Goal: Find specific page/section: Find specific page/section

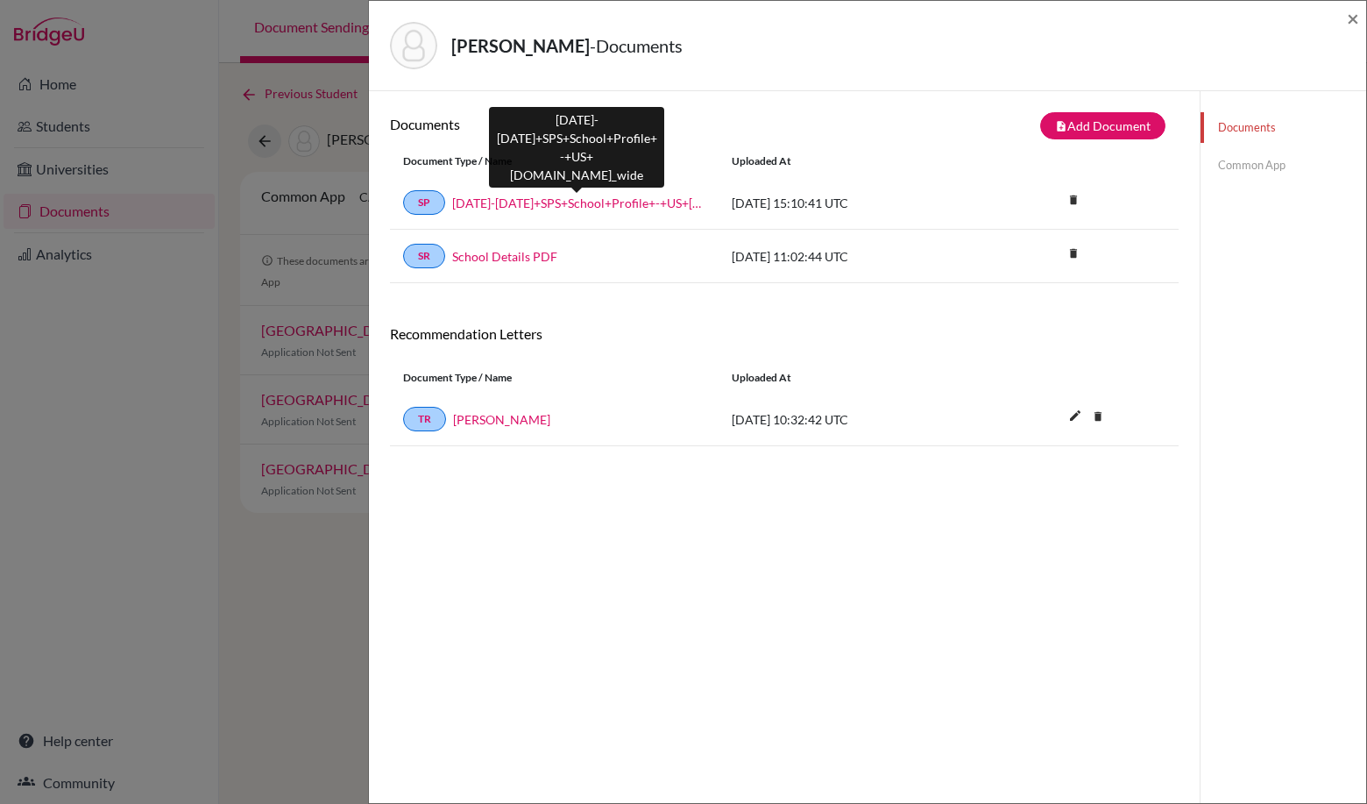
click at [527, 194] on link "2025-2026+SPS+School+Profile+-+US+Universities-compressed.school_wide" at bounding box center [578, 203] width 253 height 18
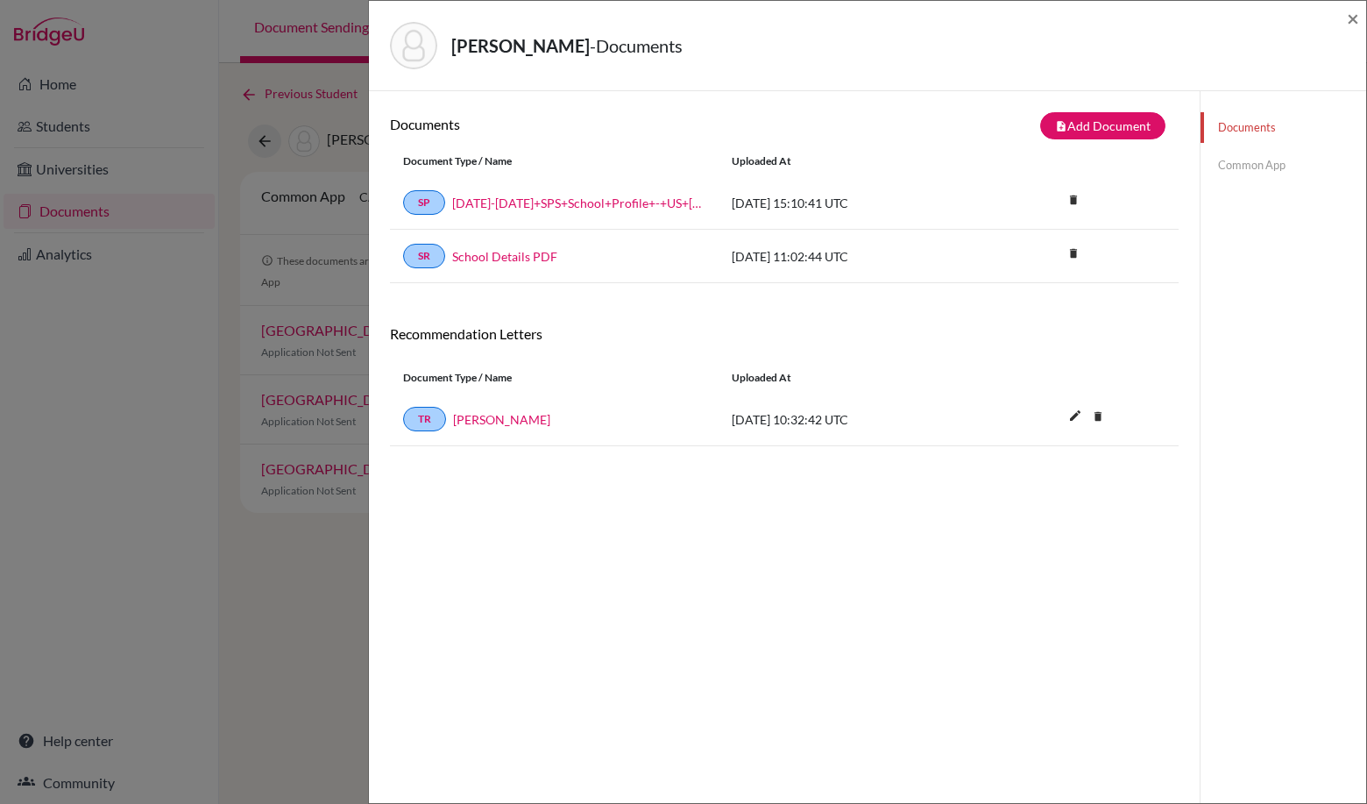
click at [360, 560] on div "Hill, Thomas - Documents × Documents note_add Add Document Document type Change…" at bounding box center [683, 402] width 1367 height 804
click at [1249, 167] on link "Common App" at bounding box center [1284, 165] width 166 height 31
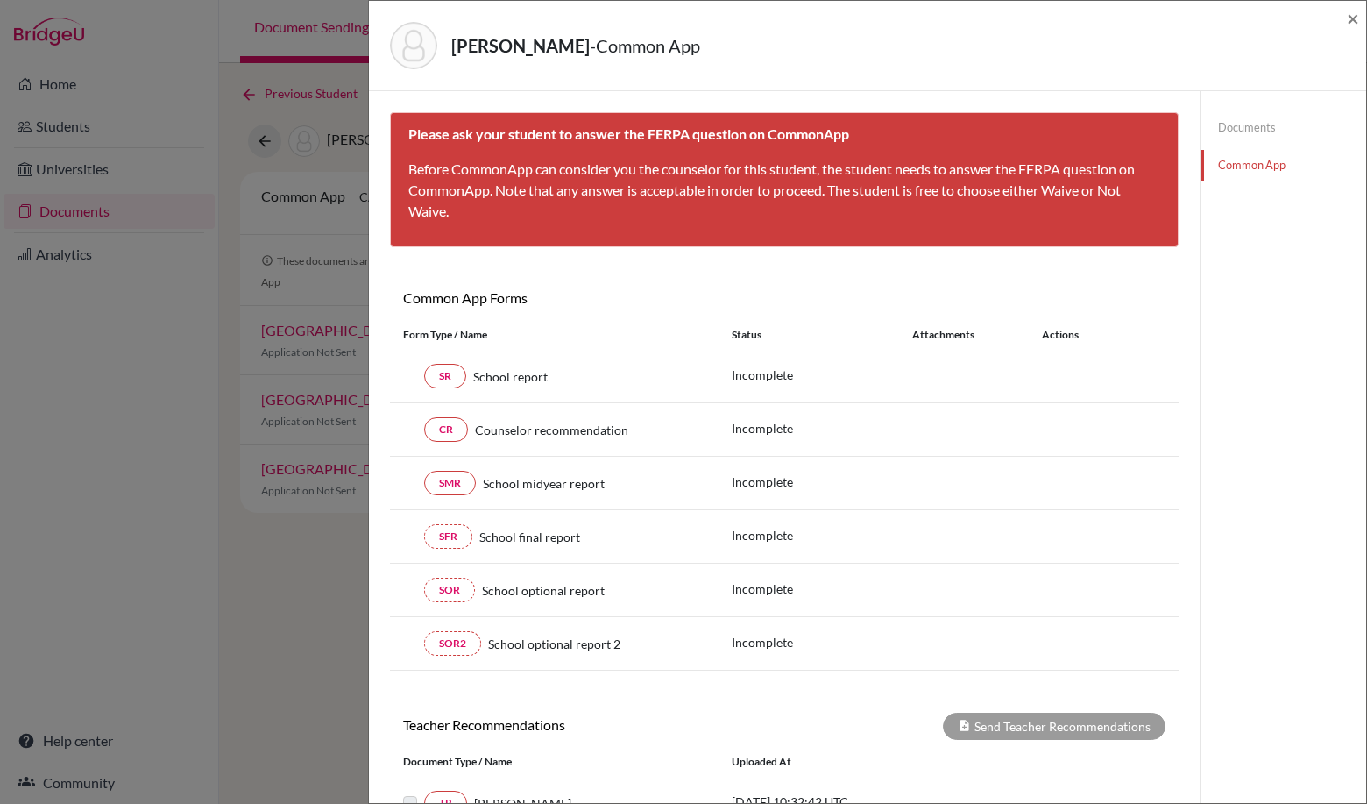
click at [868, 167] on p "Before CommonApp can consider you the counselor for this student, the student n…" at bounding box center [784, 190] width 752 height 63
click at [1348, 20] on span "×" at bounding box center [1353, 17] width 12 height 25
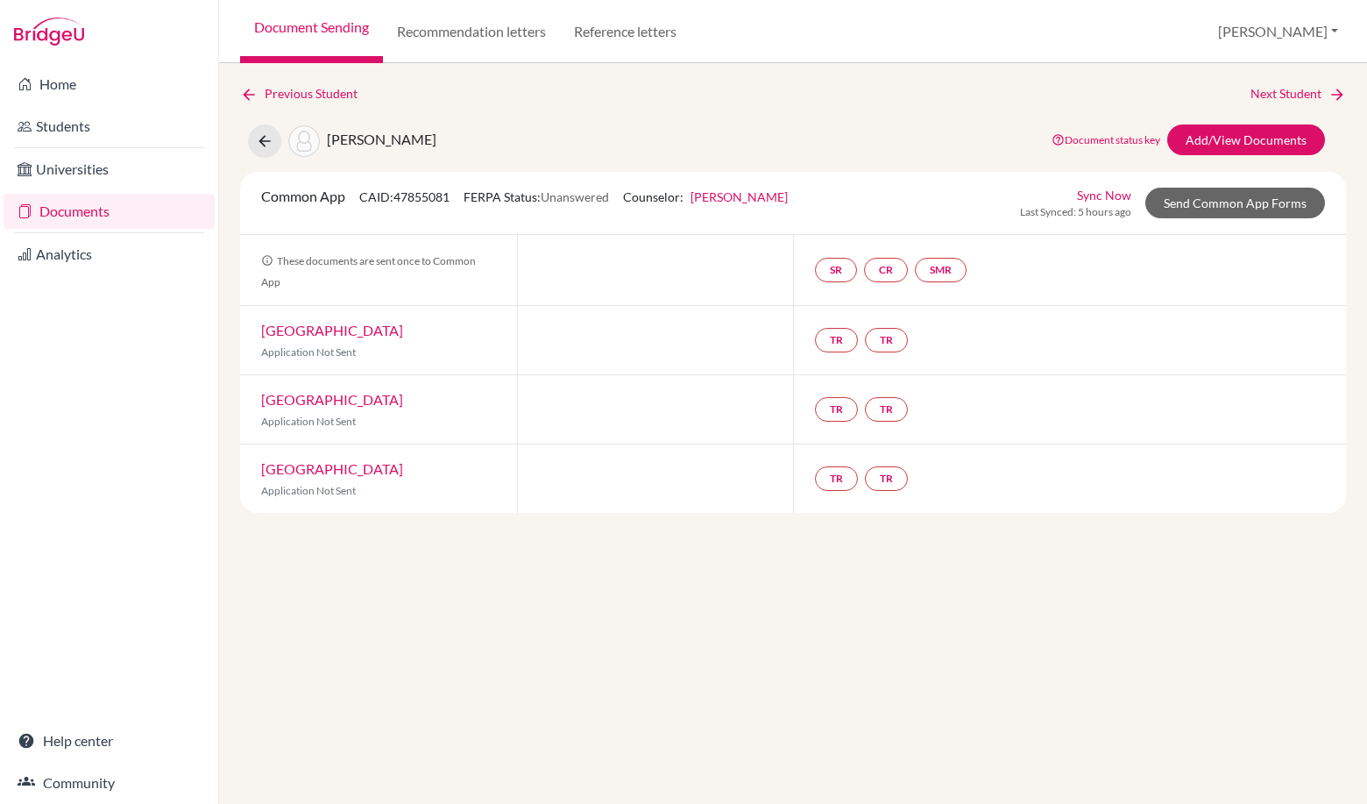
click at [1078, 113] on div "Previous Student Next Student Hill, Thomas Document status key TR Requirement. …" at bounding box center [793, 298] width 1106 height 429
click at [1005, 82] on div "Previous Student Next Student Hill, Thomas Document status key TR Requirement. …" at bounding box center [793, 433] width 1148 height 741
click at [1323, 50] on div "Document Sending Recommendation letters Reference letters Niki Profile School S…" at bounding box center [793, 31] width 1148 height 63
click at [1323, 40] on button "[PERSON_NAME]" at bounding box center [1279, 31] width 136 height 33
click at [1264, 89] on link "School Settings" at bounding box center [1195, 100] width 138 height 28
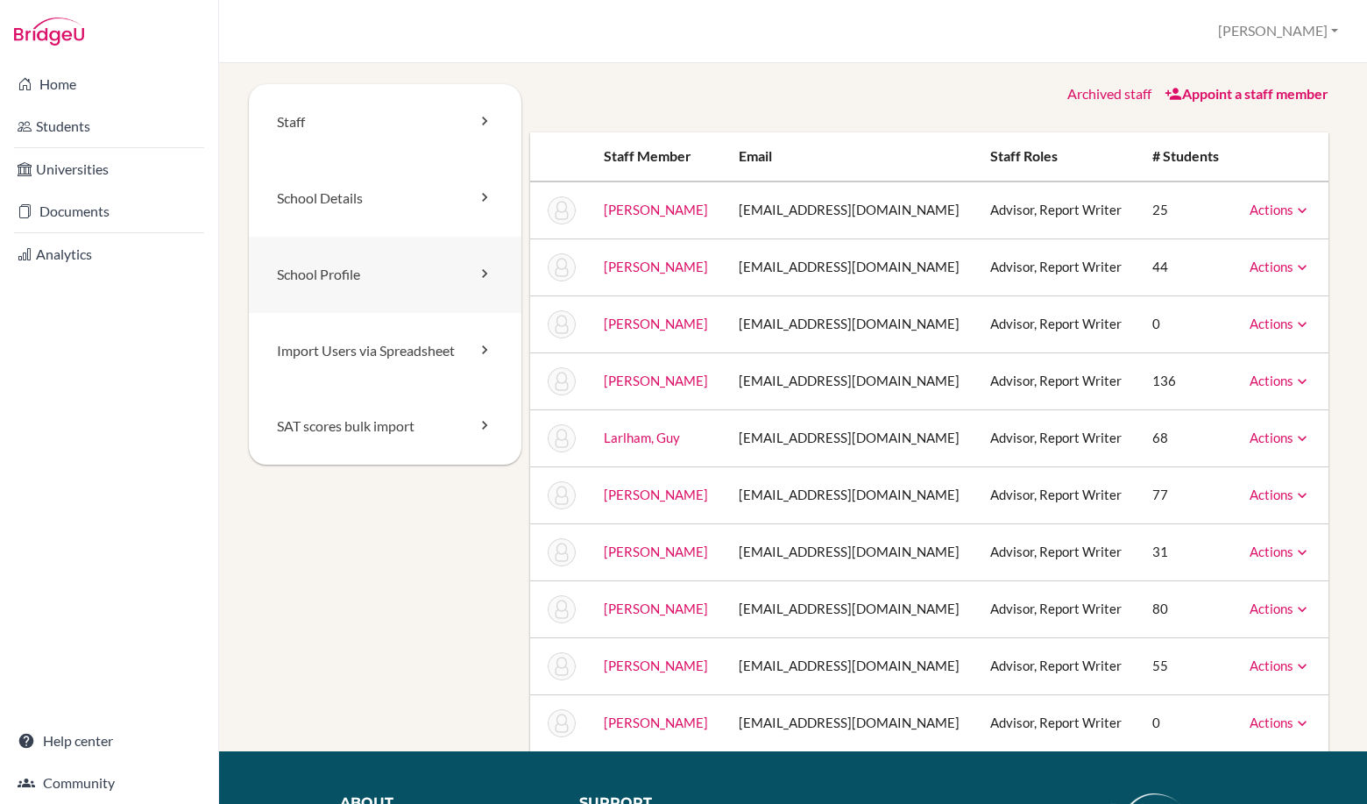
click at [335, 291] on link "School Profile" at bounding box center [385, 275] width 273 height 76
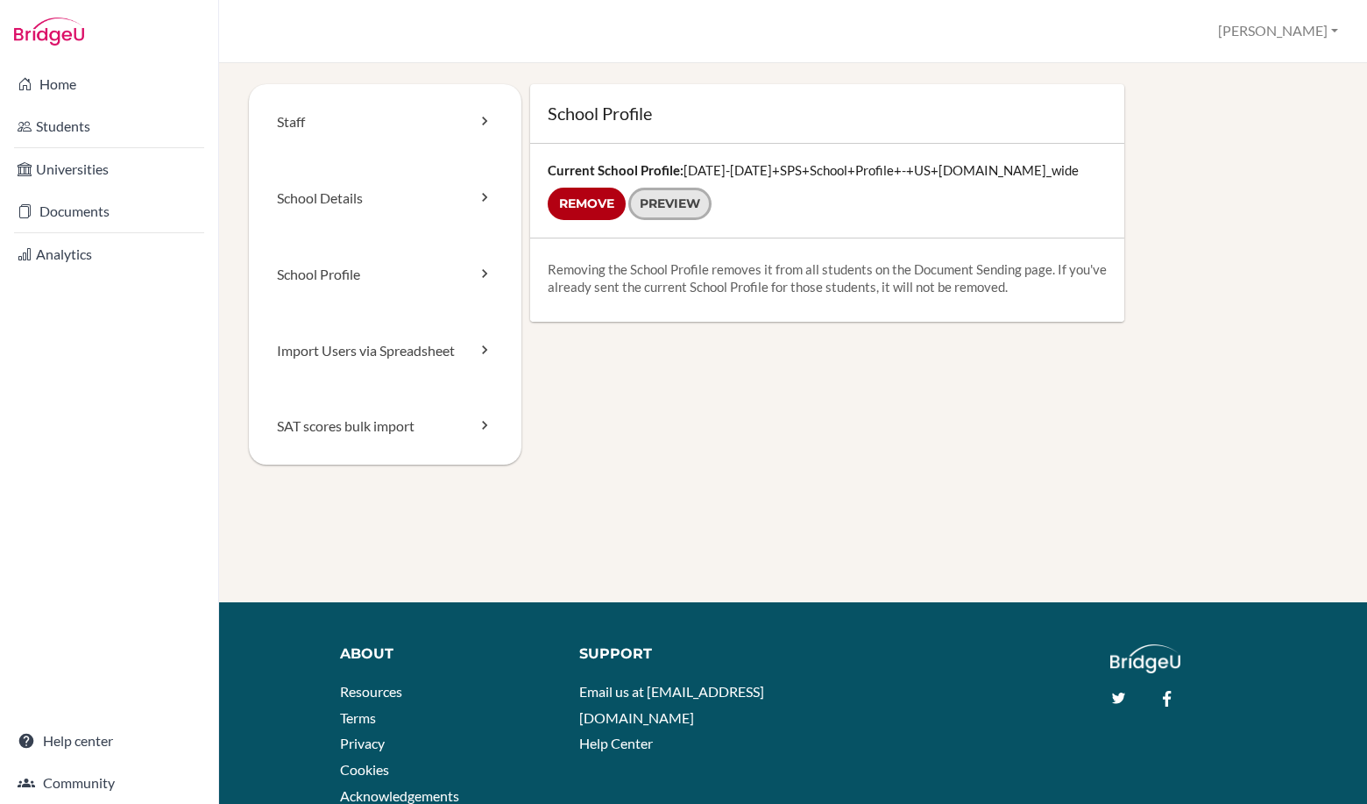
click at [685, 211] on link "Preview" at bounding box center [670, 204] width 83 height 32
